Goal: Task Accomplishment & Management: Complete application form

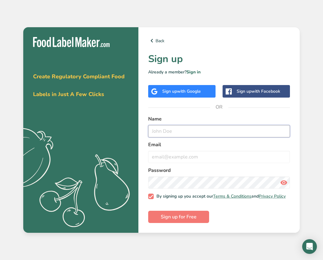
click at [162, 132] on input "text" at bounding box center [219, 131] width 142 height 12
type input "[PERSON_NAME]"
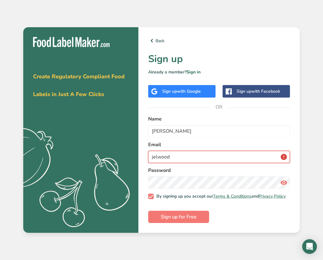
type input "[EMAIL_ADDRESS][DOMAIN_NAME]"
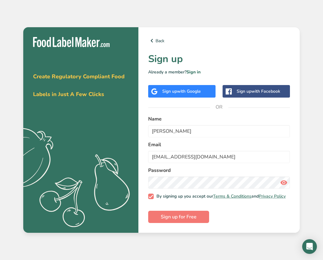
click at [285, 182] on icon at bounding box center [283, 182] width 7 height 11
click at [183, 221] on span "Sign up for Free" at bounding box center [179, 217] width 36 height 7
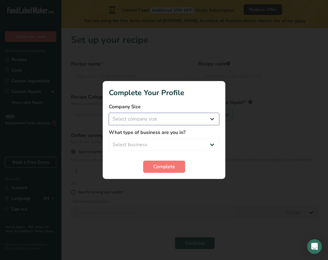
click at [212, 119] on select "Select company size Fewer than 10 Employees 10 to 50 Employees 51 to 500 Employ…" at bounding box center [164, 119] width 110 height 12
select select "4"
click at [109, 113] on select "Select company size Fewer than 10 Employees 10 to 50 Employees 51 to 500 Employ…" at bounding box center [164, 119] width 110 height 12
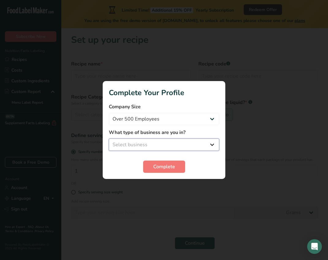
click at [147, 147] on select "Select business Packaged Food Manufacturer Restaurant & Cafe Bakery Meal Plans …" at bounding box center [164, 145] width 110 height 12
select select "1"
click at [109, 139] on select "Select business Packaged Food Manufacturer Restaurant & Cafe Bakery Meal Plans …" at bounding box center [164, 145] width 110 height 12
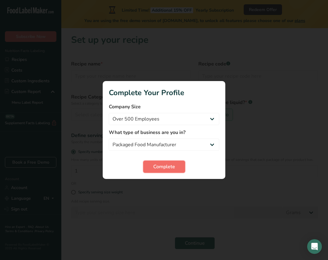
click at [157, 165] on span "Complete" at bounding box center [164, 166] width 22 height 7
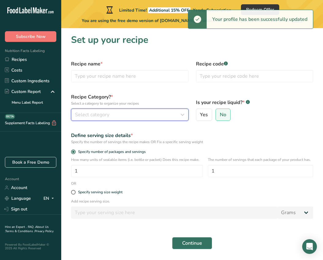
click at [109, 116] on span "Select category" at bounding box center [92, 114] width 34 height 7
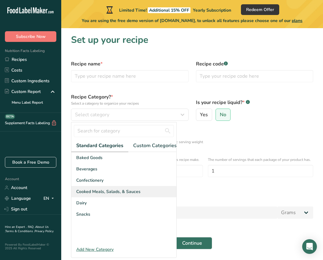
click at [97, 195] on span "Cooked Meals, Salads, & Sauces" at bounding box center [108, 192] width 64 height 6
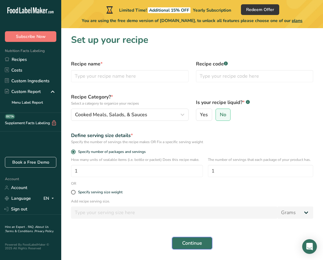
click at [193, 242] on span "Continue" at bounding box center [192, 243] width 20 height 7
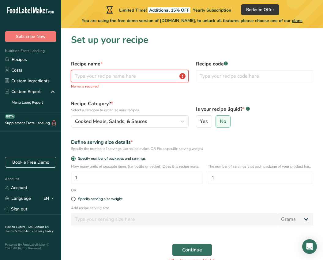
click at [110, 77] on input "text" at bounding box center [130, 76] width 118 height 12
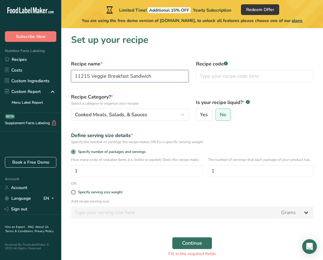
drag, startPoint x: 91, startPoint y: 77, endPoint x: 71, endPoint y: 77, distance: 19.3
click at [71, 77] on input "11215 Veggie Breakfast Sandwich" at bounding box center [130, 76] width 118 height 12
type input "Veggie Breakfast Sandwich"
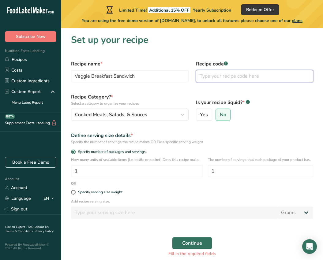
click at [235, 78] on input "text" at bounding box center [255, 76] width 118 height 12
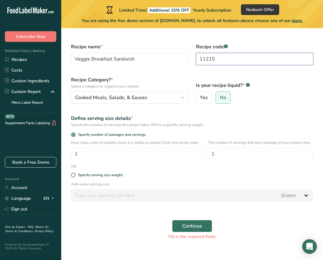
scroll to position [26, 0]
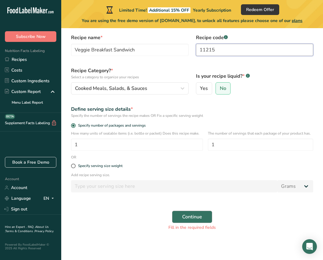
type input "11215"
click at [182, 214] on span "Continue" at bounding box center [192, 217] width 20 height 7
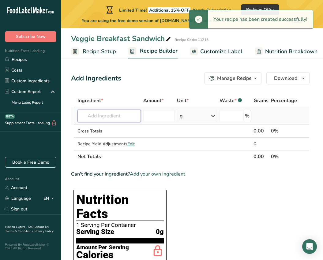
click at [115, 116] on input "text" at bounding box center [109, 116] width 63 height 12
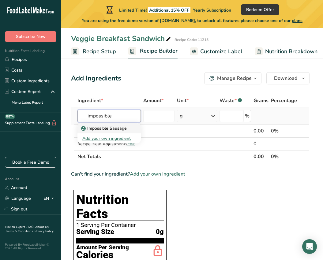
type input "impossible"
click at [116, 129] on p "Impossible Sausage" at bounding box center [104, 128] width 44 height 6
type input "Impossible Sausage"
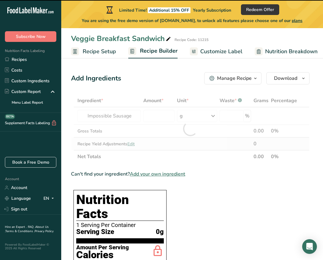
type input "0"
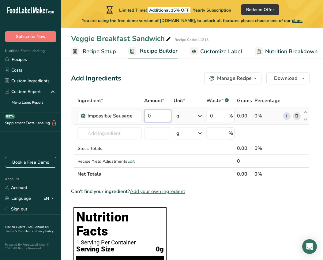
click at [150, 114] on input "0" at bounding box center [157, 116] width 27 height 12
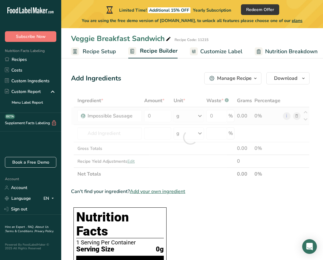
click at [200, 116] on div "Ingredient * Amount * Unit * Waste * .a-a{fill:#347362;}.b-a{fill:#fff;} Grams …" at bounding box center [190, 137] width 239 height 86
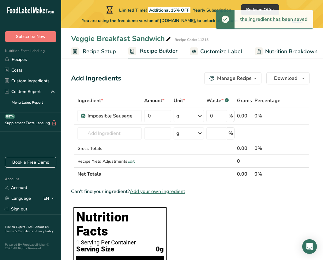
click at [200, 116] on icon at bounding box center [199, 116] width 7 height 11
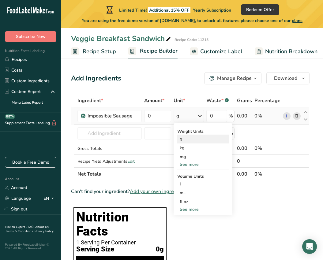
click at [184, 139] on div "g" at bounding box center [202, 139] width 51 height 9
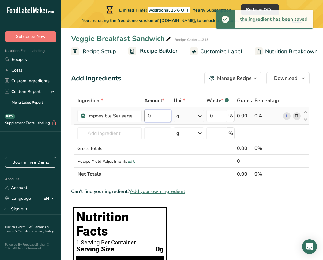
click at [157, 116] on input "0" at bounding box center [157, 116] width 27 height 12
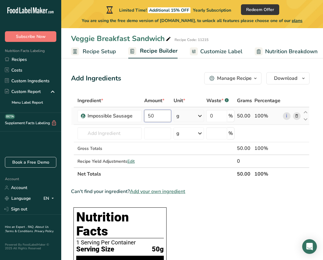
type input "5"
type input "45.5"
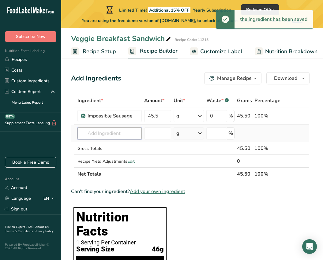
click at [119, 133] on input "text" at bounding box center [110, 133] width 64 height 12
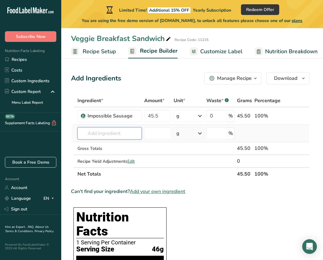
click at [109, 135] on input "text" at bounding box center [110, 133] width 64 height 12
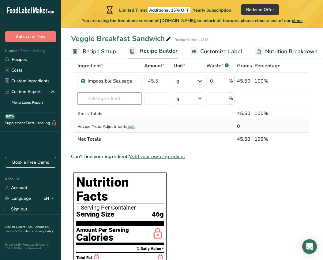
scroll to position [31, 0]
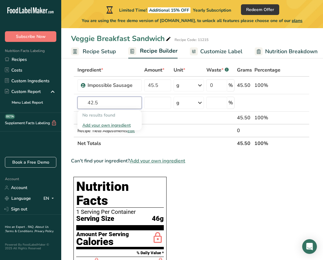
type input "42.5"
click at [135, 103] on input "text" at bounding box center [110, 103] width 64 height 12
type input "e"
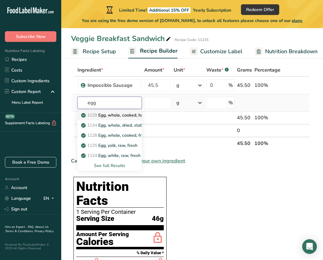
type input "egg"
click at [131, 115] on p "1129 Egg, whole, cooked, hard-boiled" at bounding box center [121, 115] width 79 height 6
type input "Egg, whole, cooked, hard-boiled"
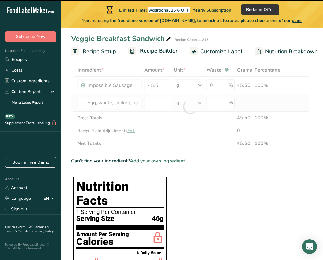
type input "0"
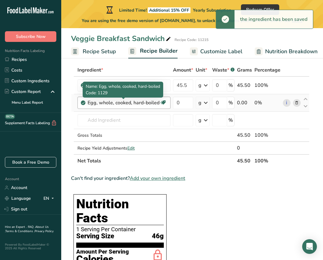
click at [127, 100] on div "Egg, whole, cooked, hard-boiled" at bounding box center [124, 102] width 72 height 7
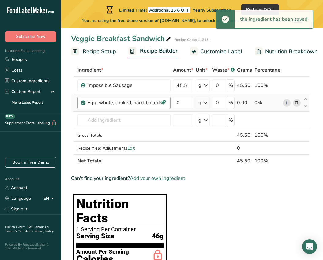
click at [104, 100] on div "Egg, whole, cooked, hard-boiled" at bounding box center [124, 102] width 72 height 7
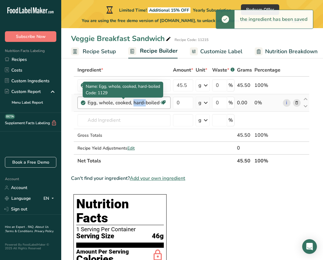
click at [104, 100] on div "Egg, whole, cooked, hard-boiled" at bounding box center [124, 102] width 72 height 7
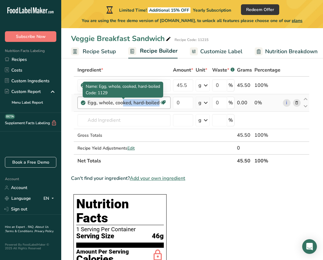
click at [104, 100] on div "Egg, whole, cooked, hard-boiled" at bounding box center [124, 102] width 72 height 7
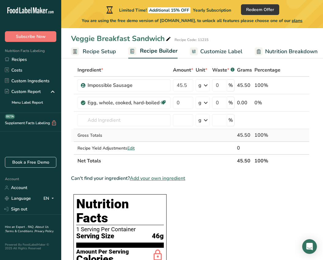
click at [165, 137] on div "Gross Totals" at bounding box center [124, 135] width 93 height 6
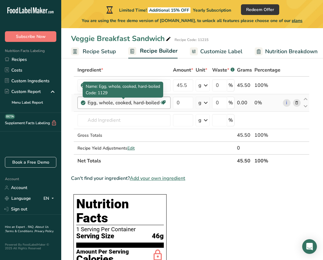
click at [121, 103] on div "Egg, whole, cooked, hard-boiled" at bounding box center [124, 102] width 72 height 7
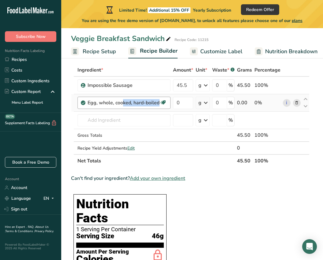
drag, startPoint x: 121, startPoint y: 103, endPoint x: 163, endPoint y: 102, distance: 41.4
click at [163, 102] on icon at bounding box center [163, 102] width 6 height 9
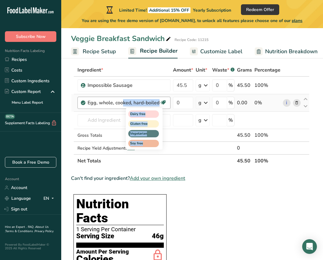
click at [176, 140] on div "Dairy free Gluten free Vegetarian Soy free" at bounding box center [155, 128] width 59 height 43
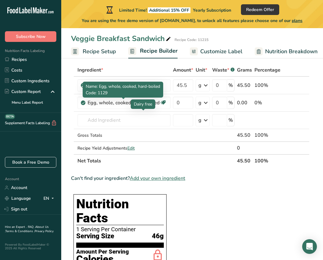
click at [123, 100] on div at bounding box center [123, 99] width 3 height 3
click at [121, 102] on div "Egg, whole, cooked, hard-boiled" at bounding box center [124, 102] width 72 height 7
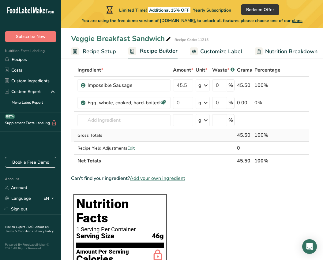
click at [158, 138] on div "Gross Totals" at bounding box center [124, 135] width 93 height 6
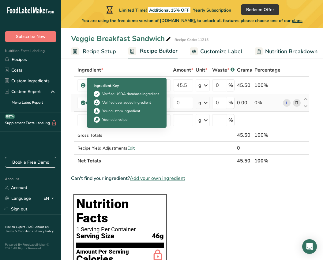
click at [83, 102] on icon at bounding box center [84, 103] width 4 height 6
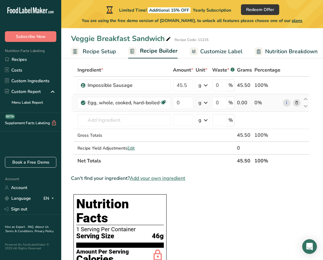
click at [298, 102] on icon at bounding box center [297, 103] width 4 height 6
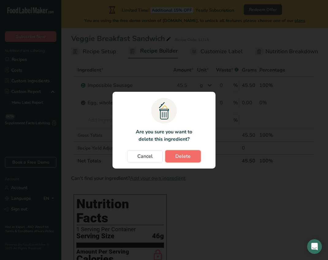
click at [176, 155] on span "Delete" at bounding box center [182, 156] width 15 height 7
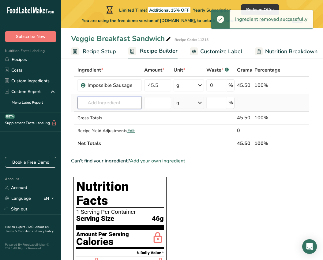
click at [104, 98] on input "text" at bounding box center [110, 103] width 64 height 12
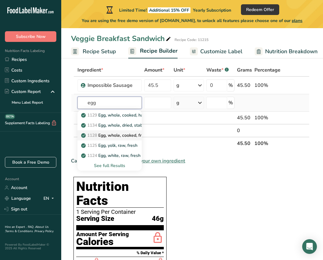
type input "egg"
click at [127, 137] on p "1128 Egg, whole, cooked, fried" at bounding box center [114, 135] width 65 height 6
type input "Egg, whole, cooked, fried"
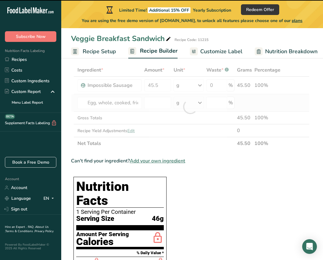
type input "0"
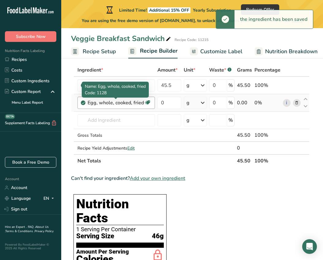
click at [127, 103] on div "Egg, whole, cooked, fried" at bounding box center [116, 102] width 56 height 7
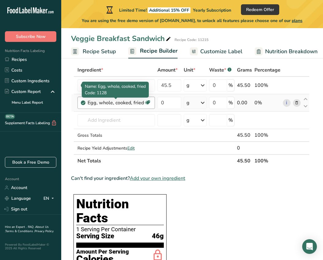
click at [116, 102] on div "Egg, whole, cooked, fried" at bounding box center [116, 102] width 56 height 7
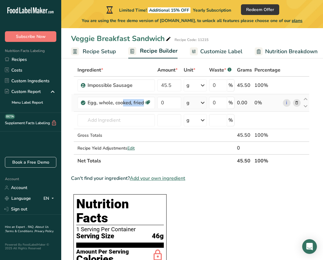
click at [298, 103] on icon at bounding box center [297, 103] width 4 height 6
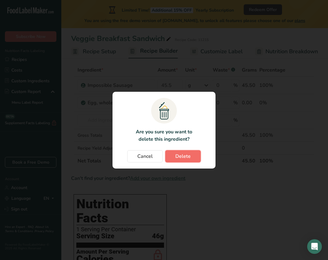
click at [178, 160] on span "Delete" at bounding box center [182, 156] width 15 height 7
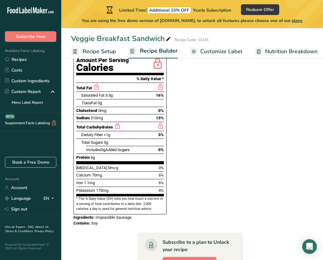
scroll to position [13, 0]
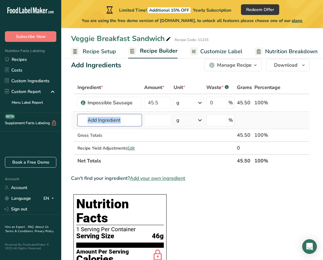
click at [124, 118] on input "text" at bounding box center [110, 120] width 64 height 12
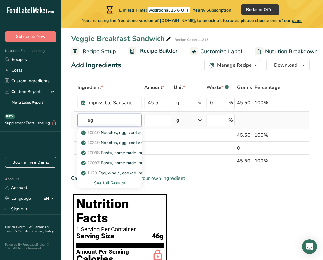
type input "e"
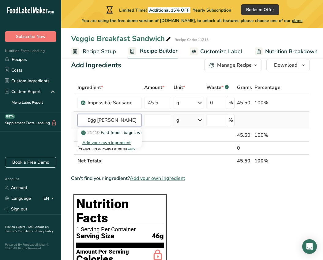
drag, startPoint x: 119, startPoint y: 123, endPoint x: 81, endPoint y: 122, distance: 37.4
click at [81, 122] on input "Egg [PERSON_NAME]" at bounding box center [110, 120] width 64 height 12
type input "="
type input "Egg [PERSON_NAME]"
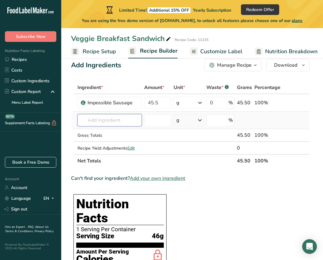
click at [121, 122] on input "text" at bounding box center [110, 120] width 64 height 12
type input "E"
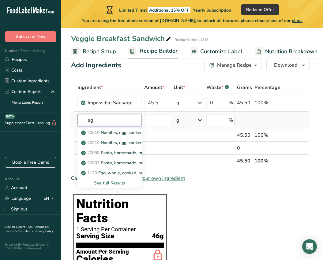
type input "e"
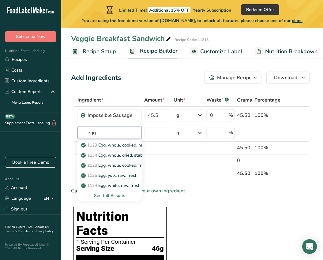
scroll to position [0, 0]
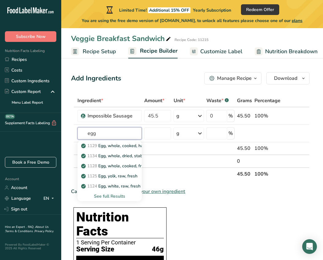
type input "egg"
